Goal: Task Accomplishment & Management: Manage account settings

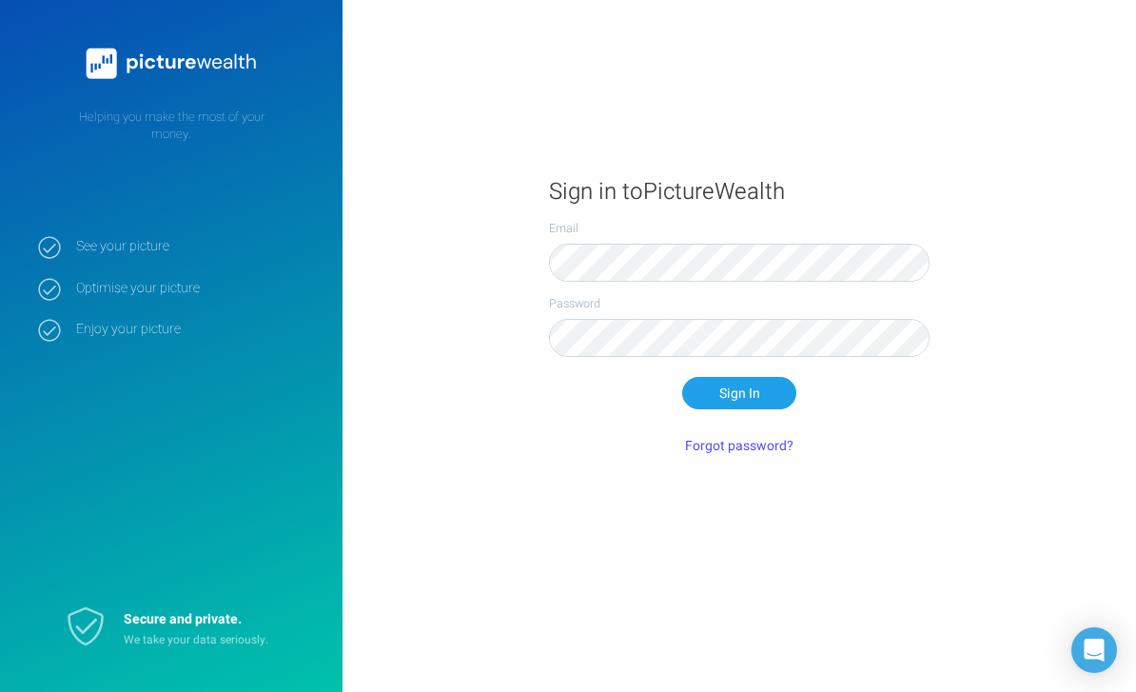
click at [770, 409] on button "Sign In" at bounding box center [739, 393] width 114 height 32
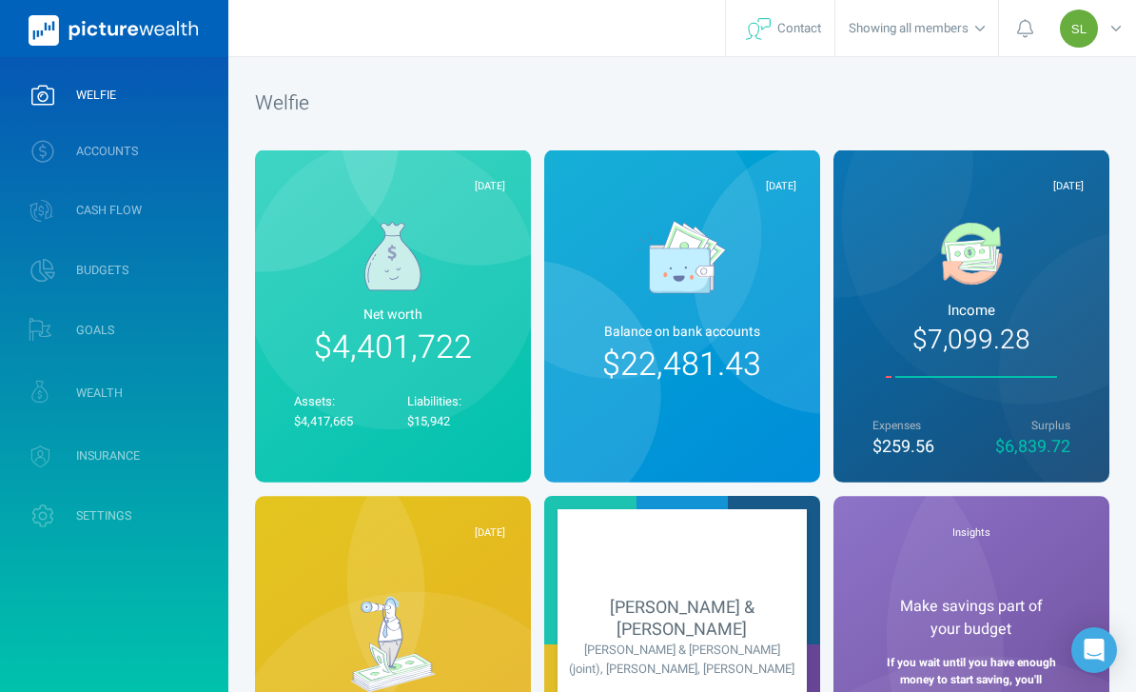
click at [201, 142] on link "ACCOUNTS" at bounding box center [114, 151] width 228 height 49
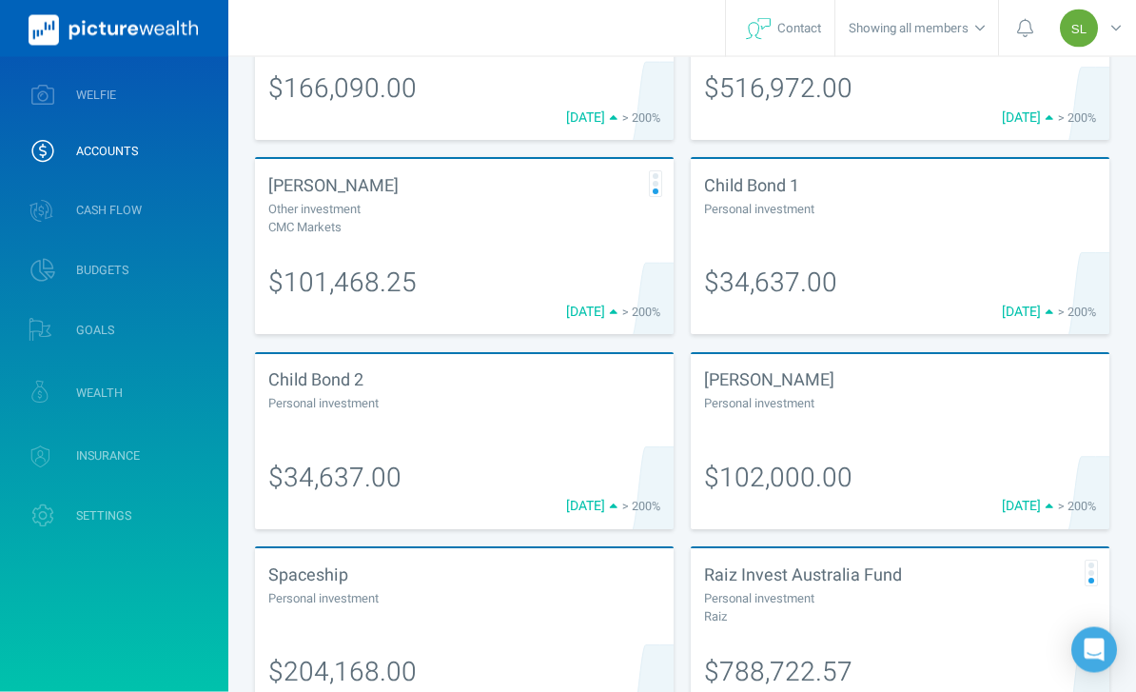
scroll to position [392, 0]
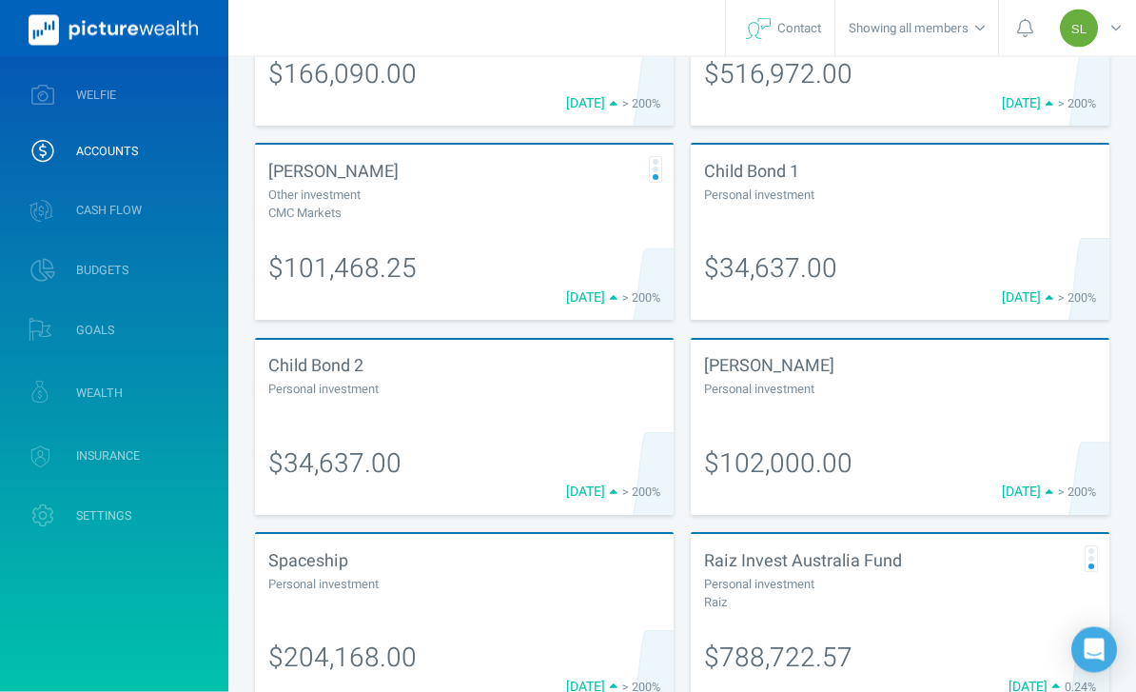
click at [859, 218] on div at bounding box center [900, 214] width 392 height 18
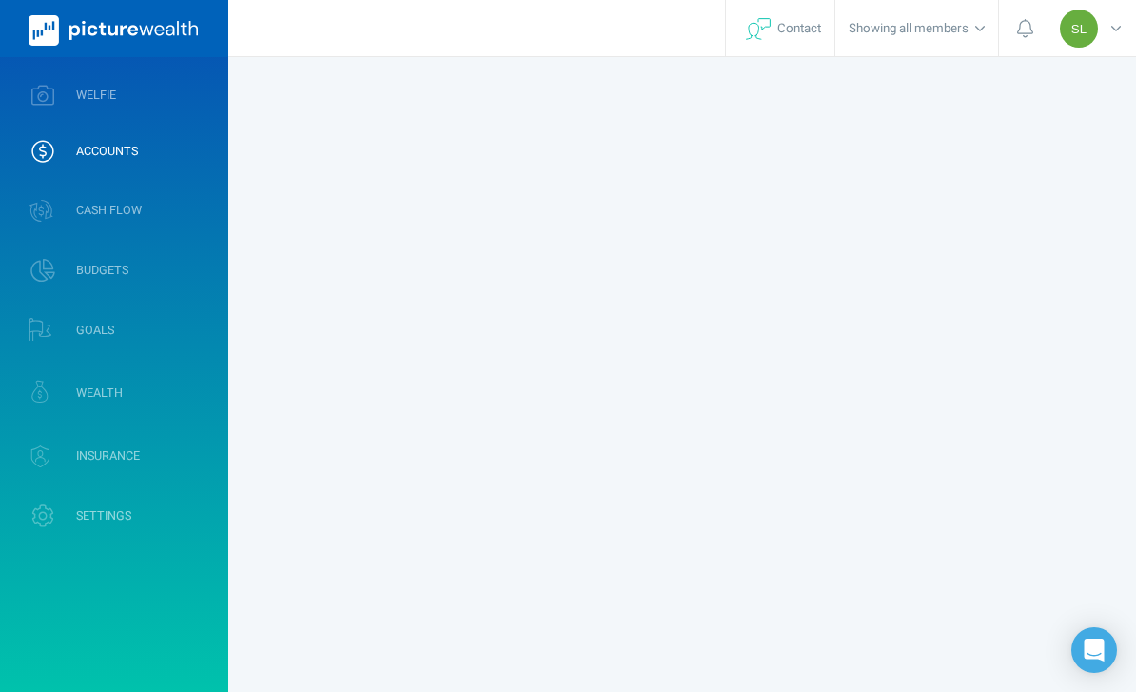
select select "L3M"
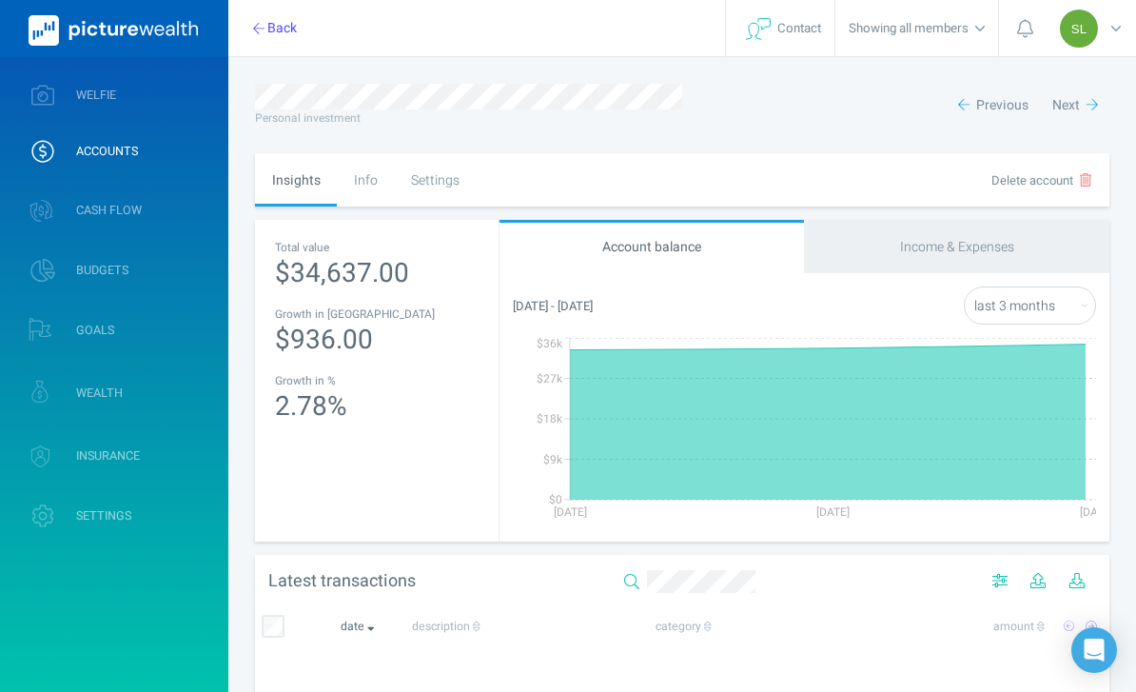
click at [438, 186] on div "Settings" at bounding box center [435, 179] width 82 height 53
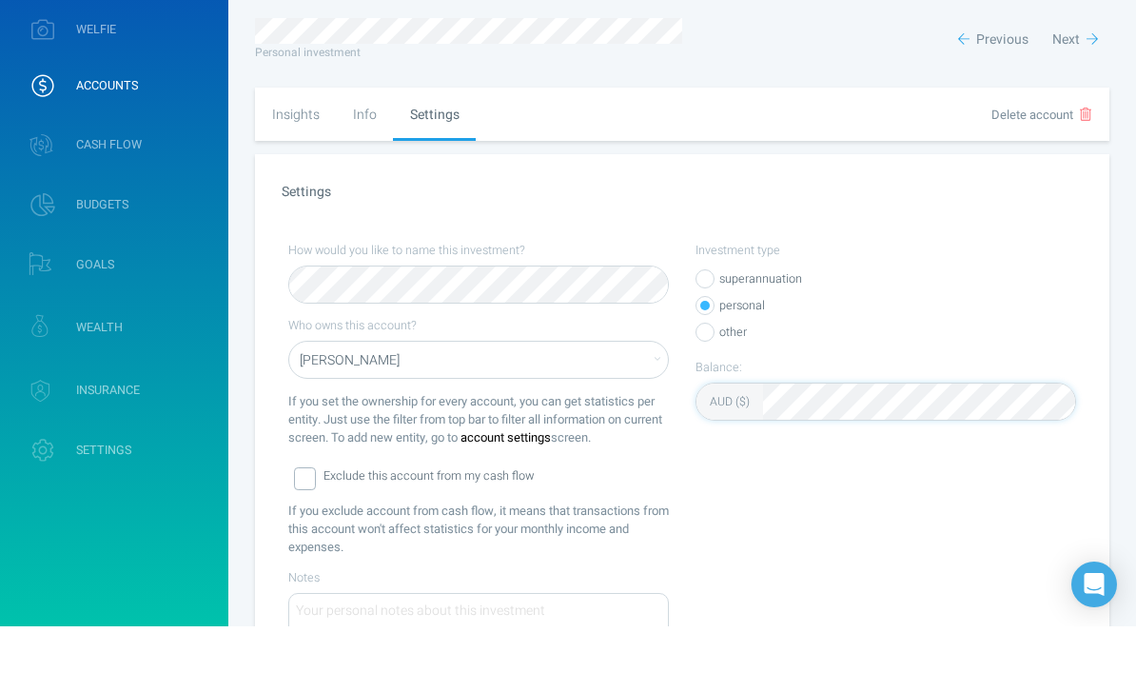
scroll to position [140, 0]
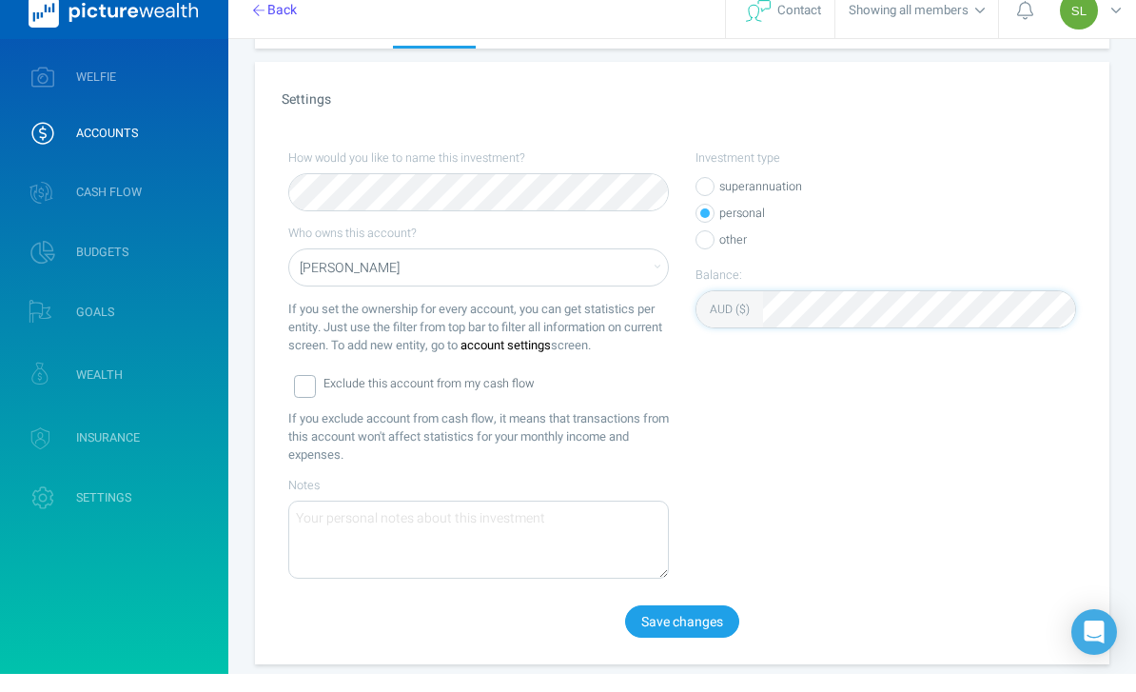
click at [694, 633] on button "Save changes" at bounding box center [682, 639] width 114 height 32
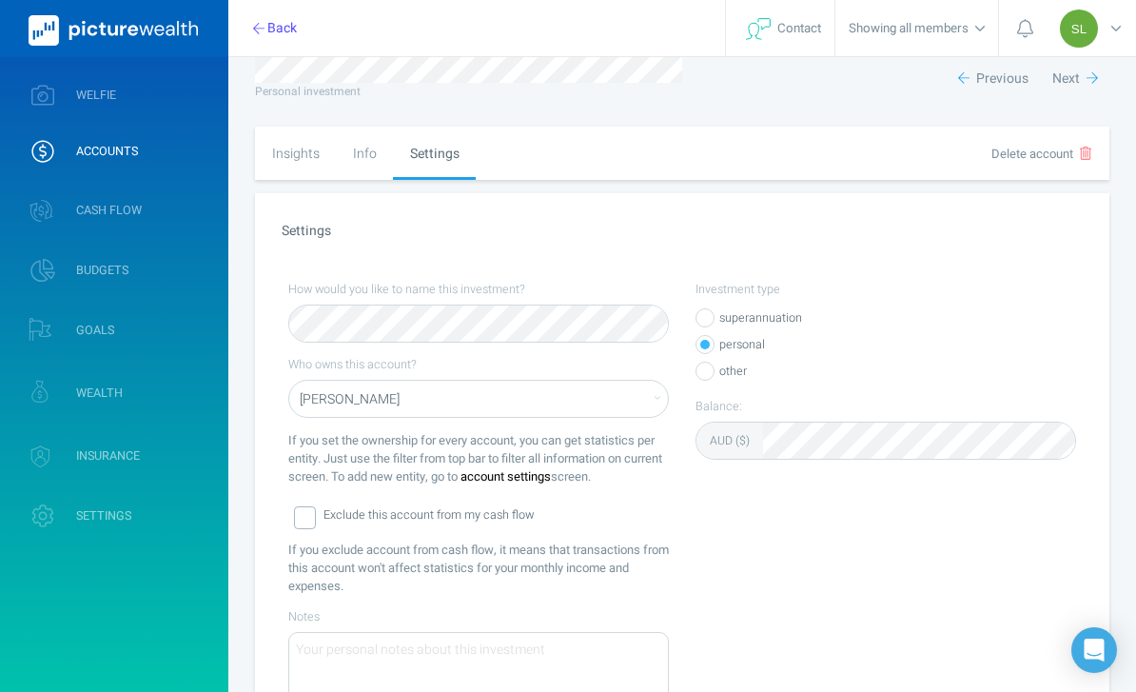
scroll to position [22, 0]
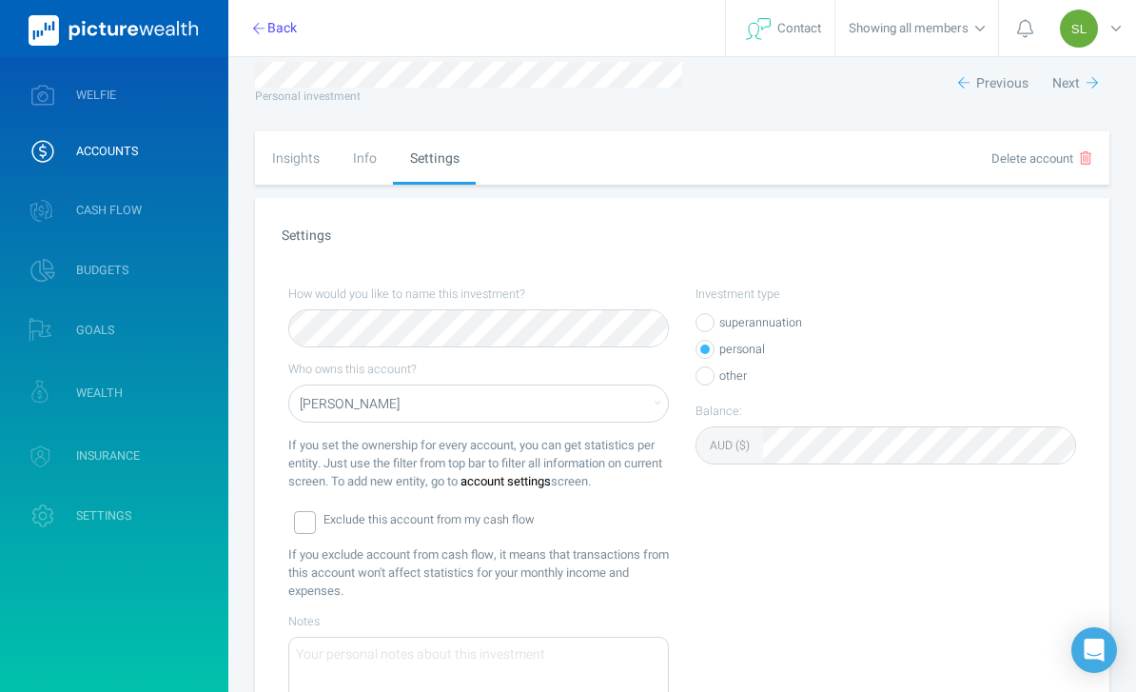
click at [1081, 83] on button "Next" at bounding box center [1074, 83] width 69 height 33
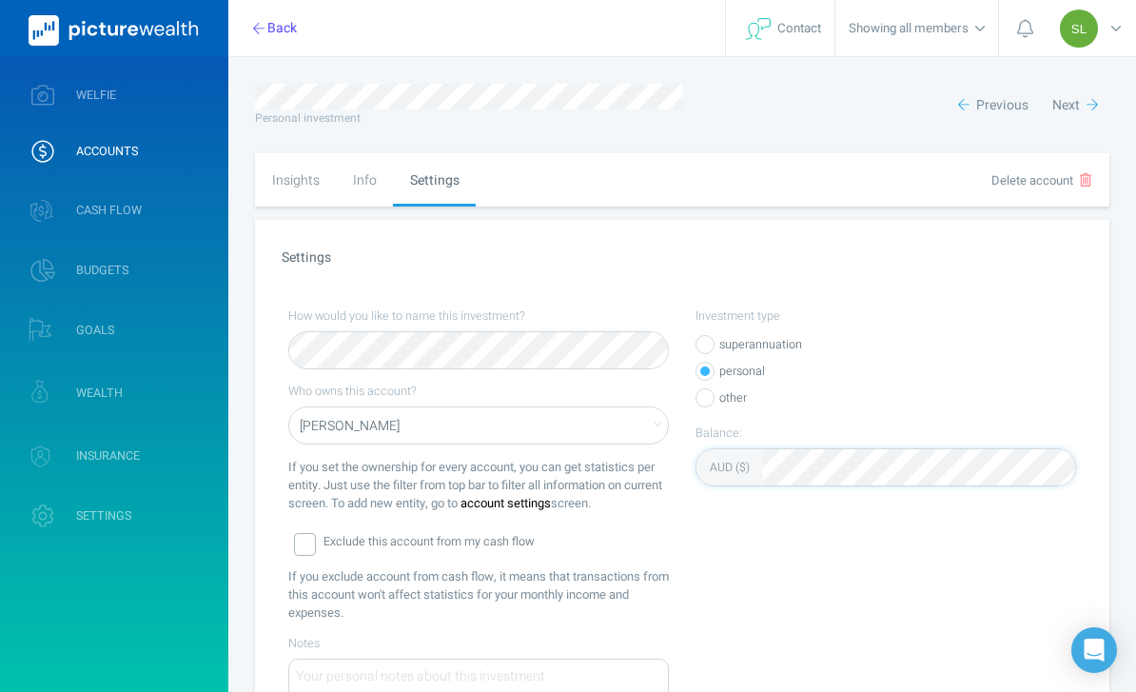
scroll to position [22, 0]
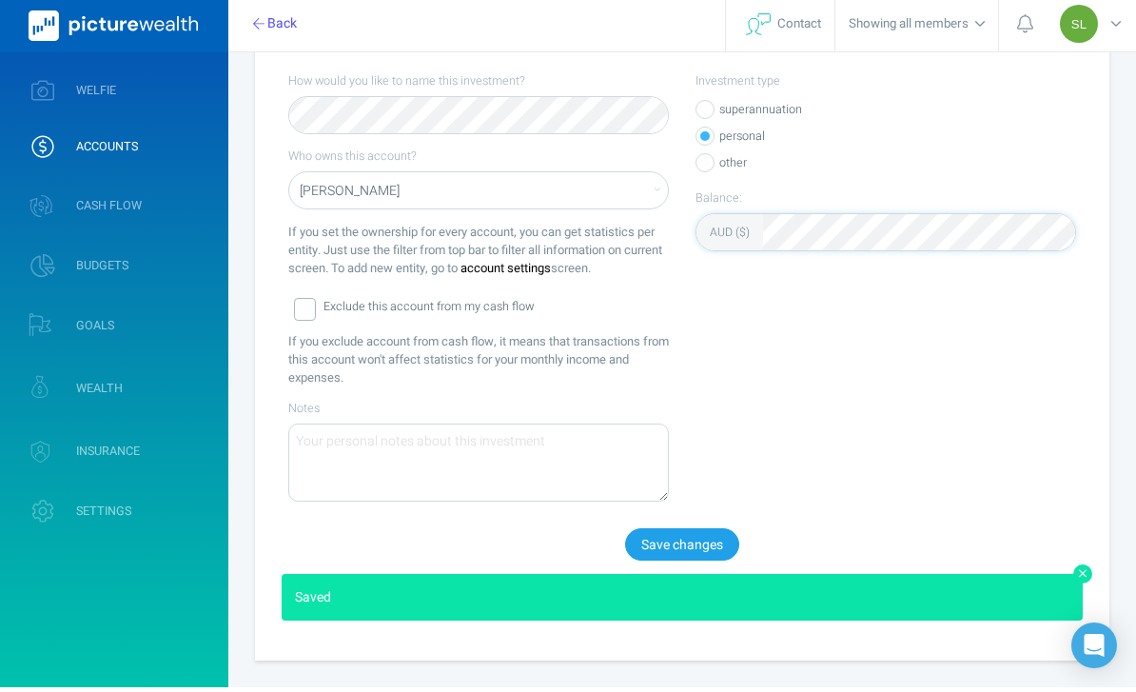
click at [704, 545] on button "Save changes" at bounding box center [682, 549] width 114 height 32
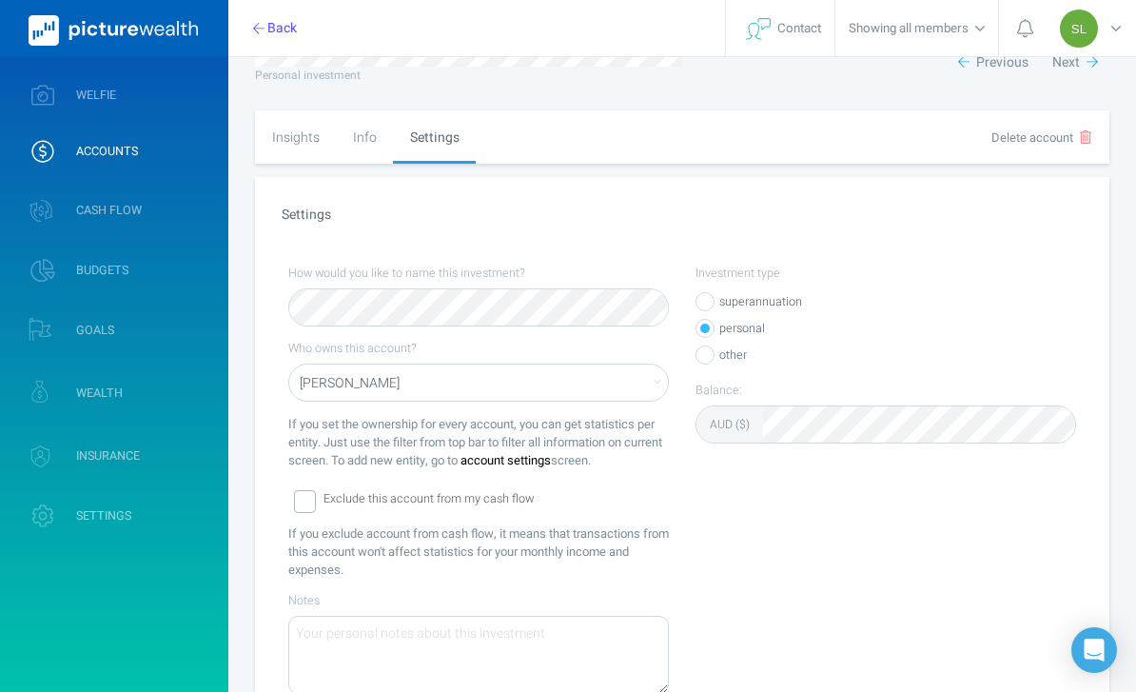
scroll to position [0, 0]
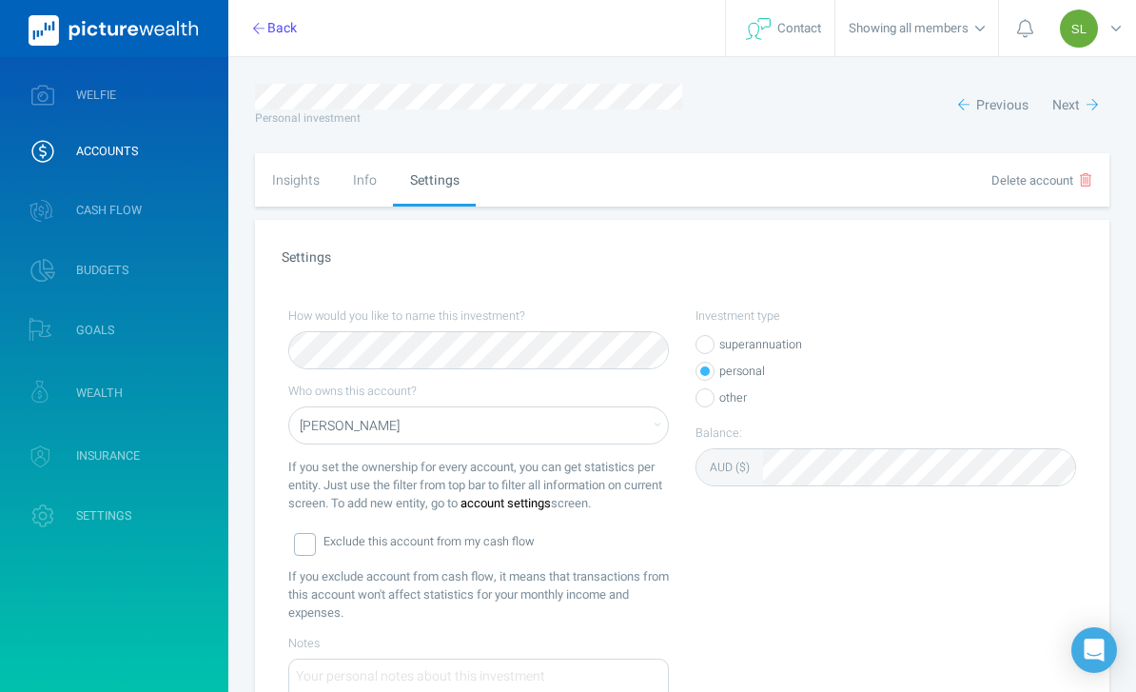
click at [143, 144] on link "ACCOUNTS" at bounding box center [114, 151] width 228 height 49
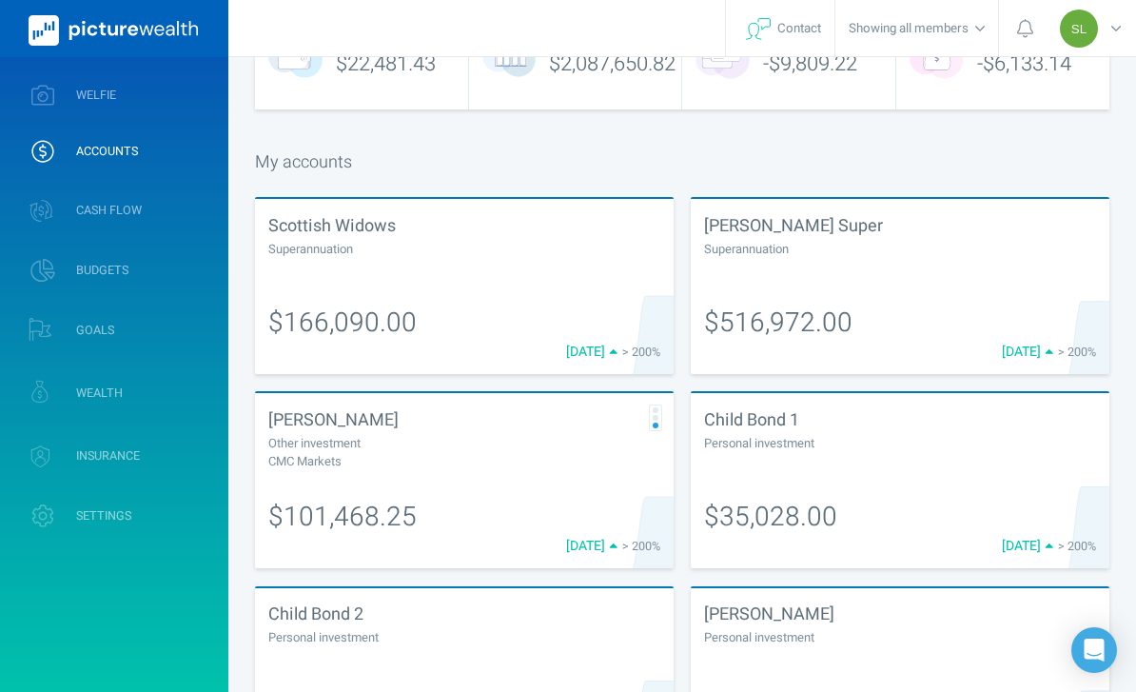
scroll to position [156, 0]
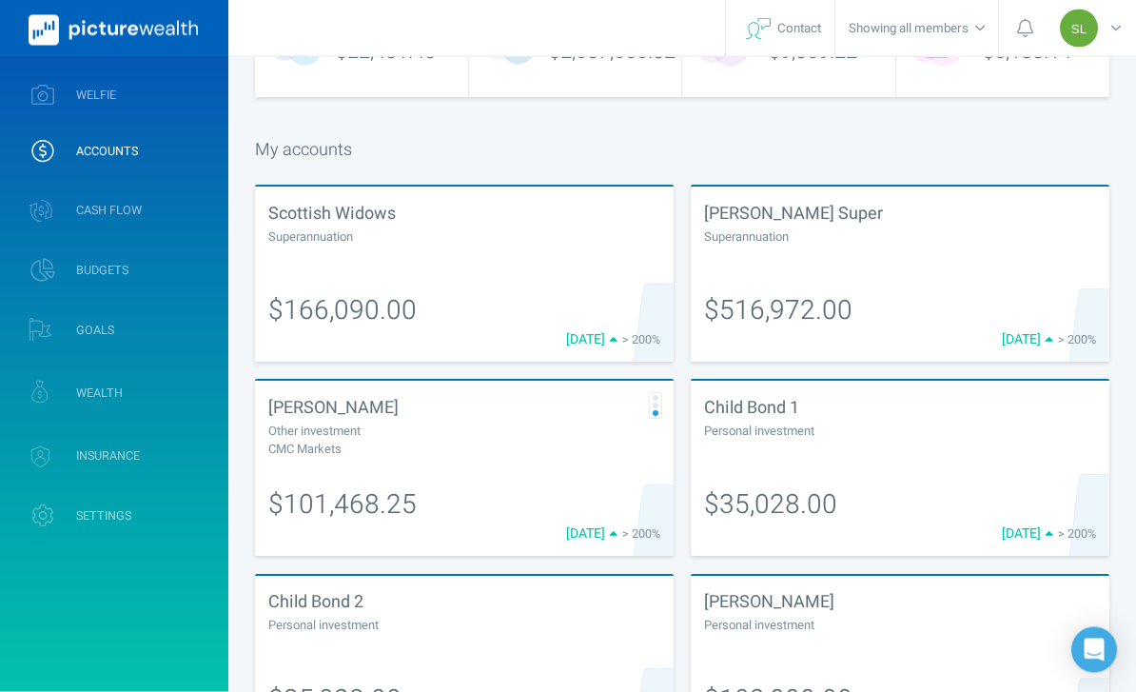
click at [557, 247] on div at bounding box center [464, 255] width 392 height 18
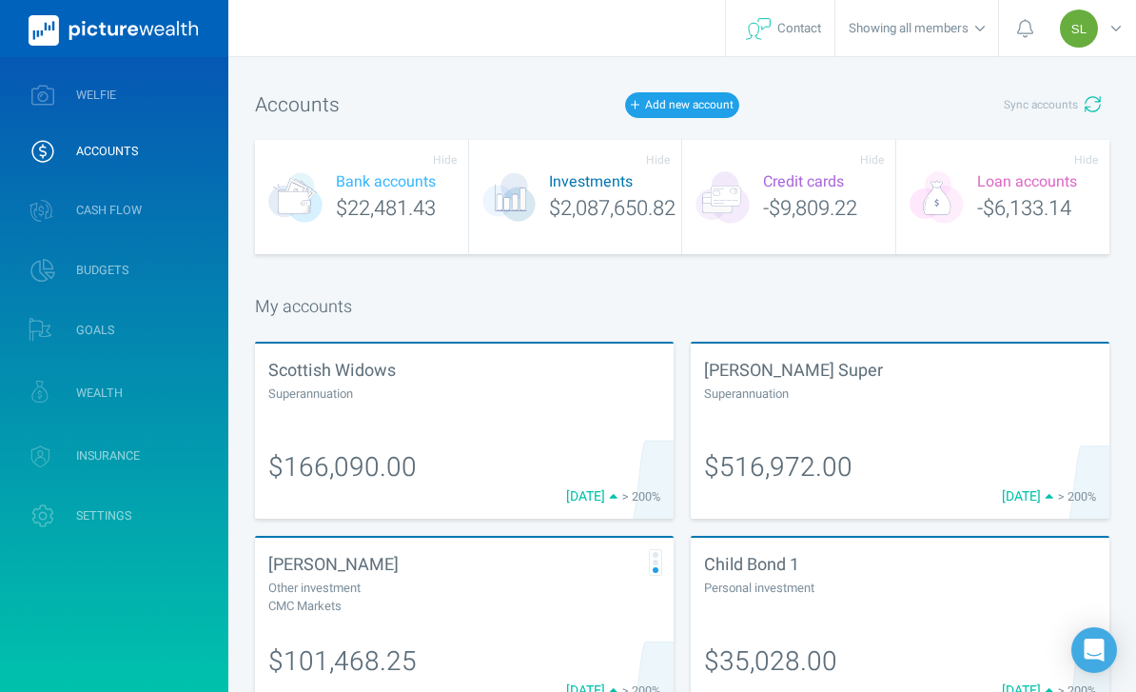
select select "L3M"
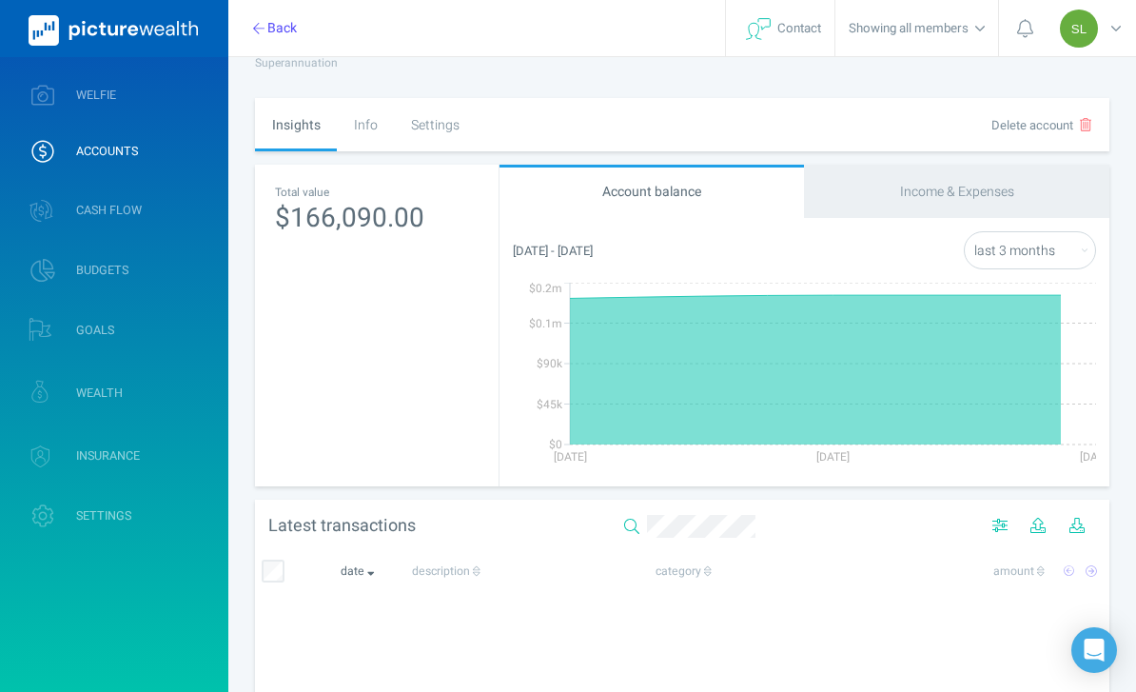
scroll to position [61, 0]
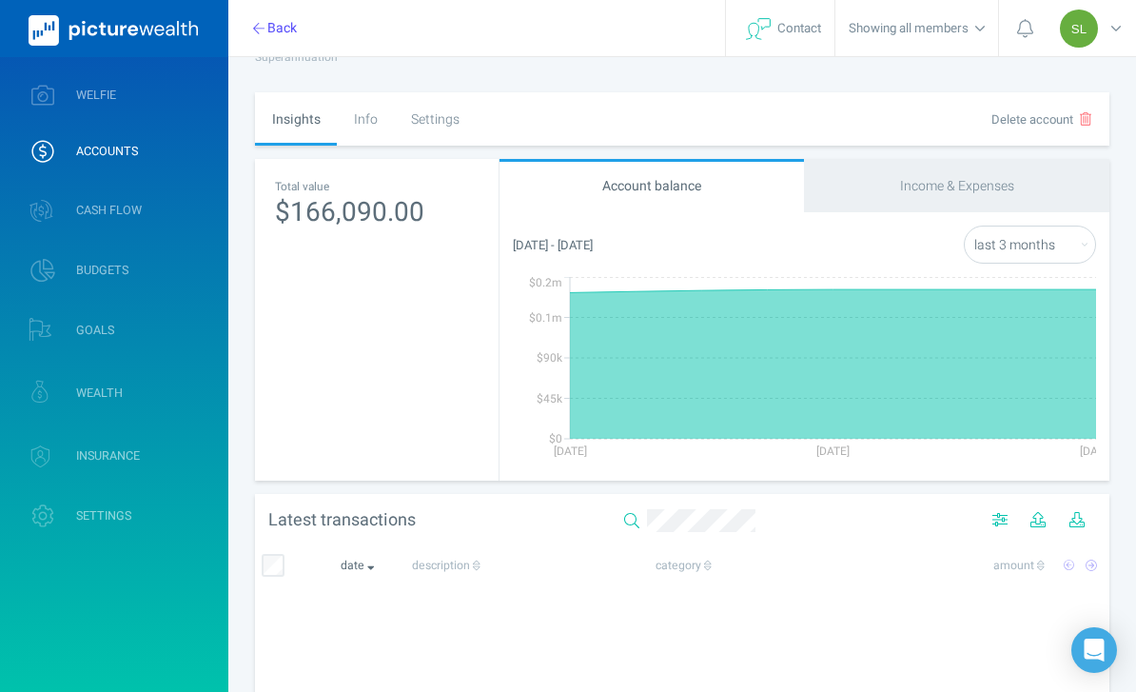
click at [452, 117] on div "Settings" at bounding box center [435, 118] width 82 height 53
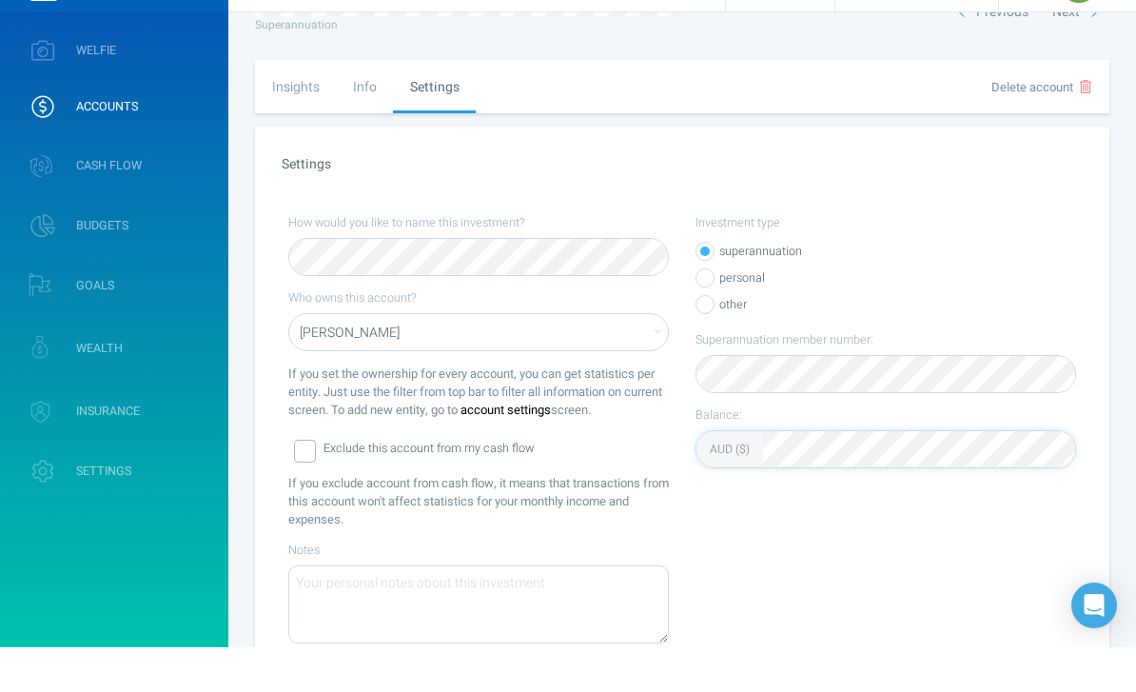
scroll to position [171, 0]
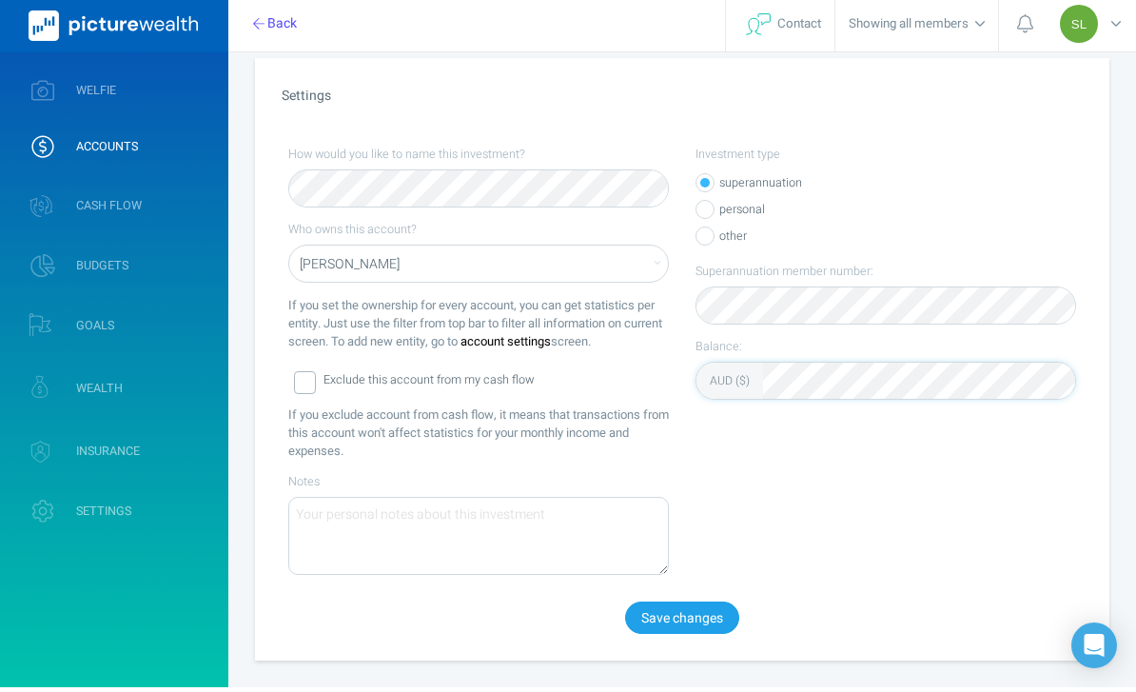
click at [695, 615] on button "Save changes" at bounding box center [682, 622] width 114 height 32
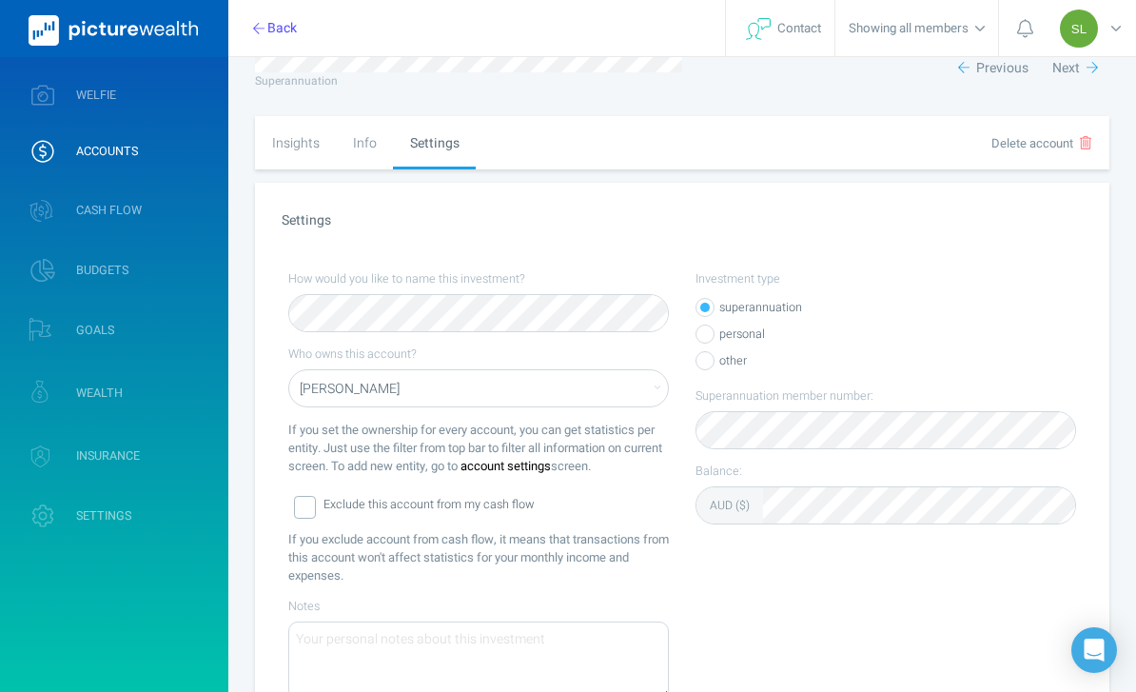
scroll to position [0, 0]
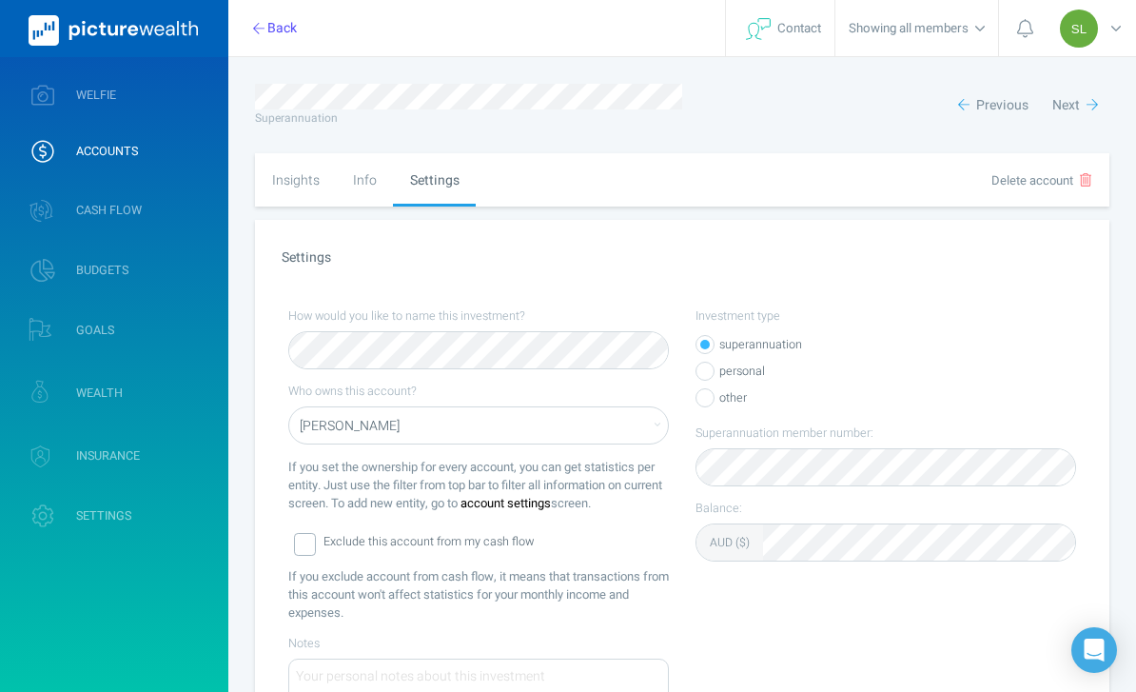
click at [141, 157] on link "ACCOUNTS" at bounding box center [114, 151] width 228 height 49
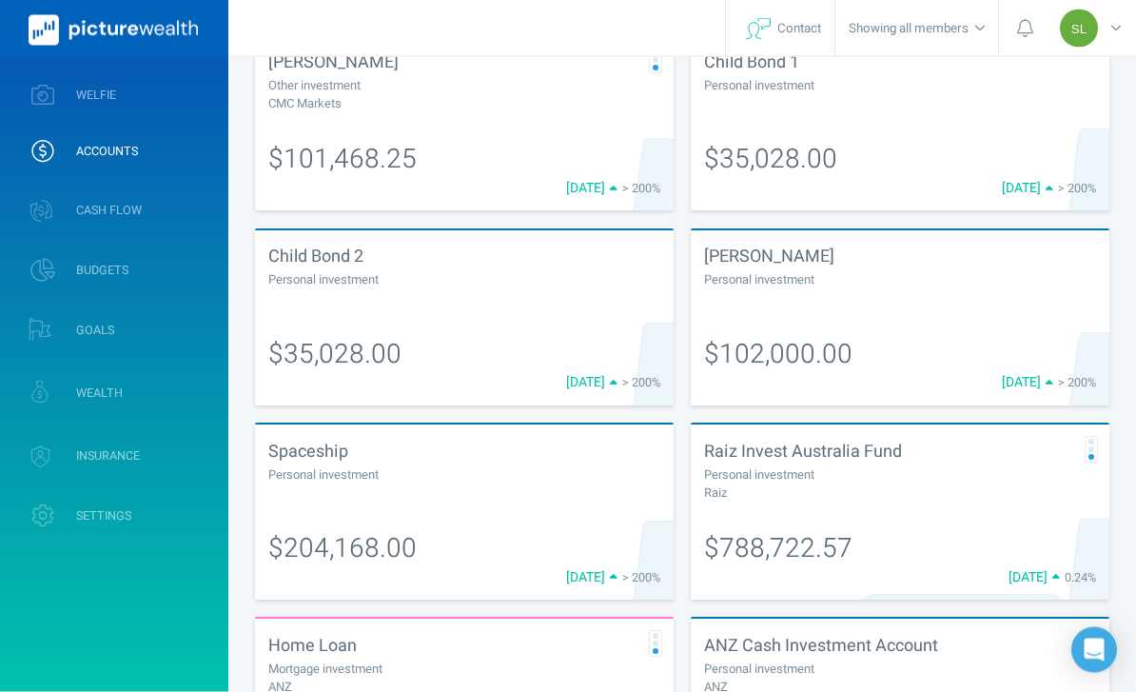
scroll to position [502, 0]
click at [182, 101] on link "WELFIE" at bounding box center [114, 94] width 228 height 49
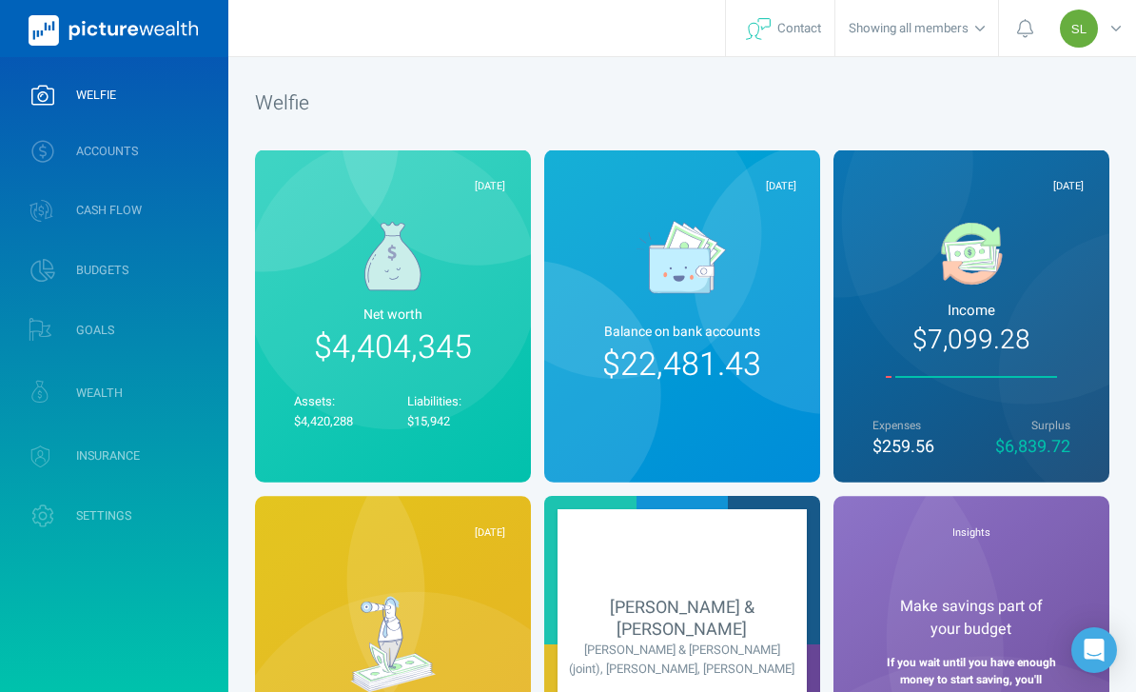
click at [173, 395] on link "WEALTH" at bounding box center [114, 392] width 228 height 56
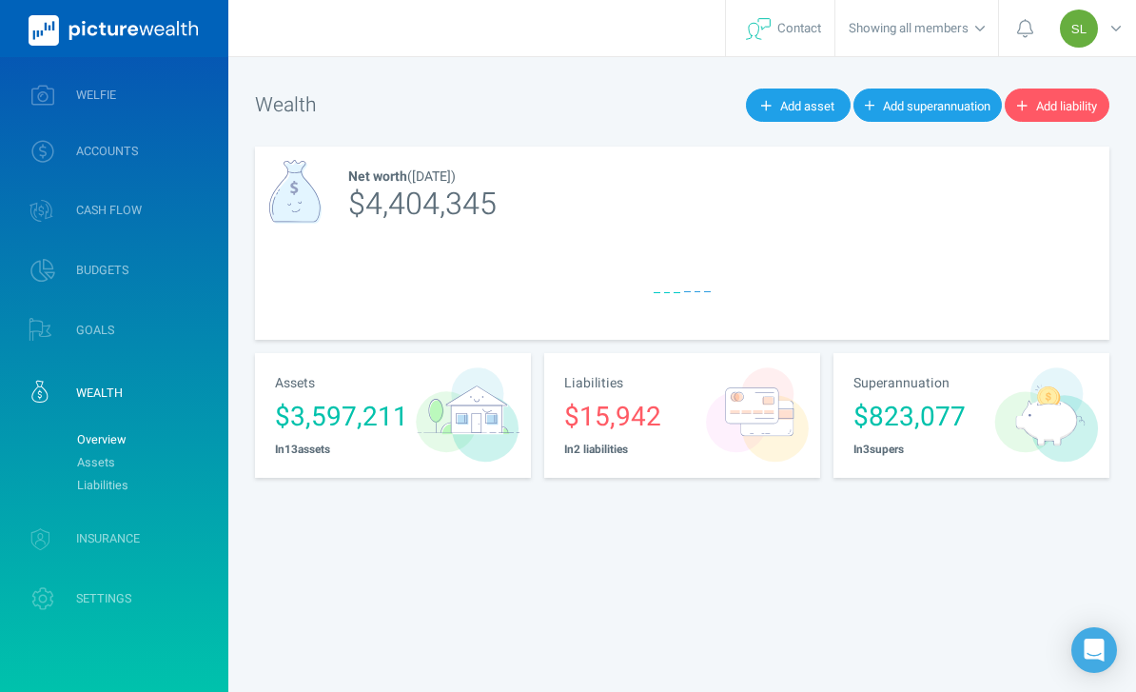
click at [187, 456] on link "Assets" at bounding box center [145, 462] width 154 height 23
